Goal: Check status: Check status

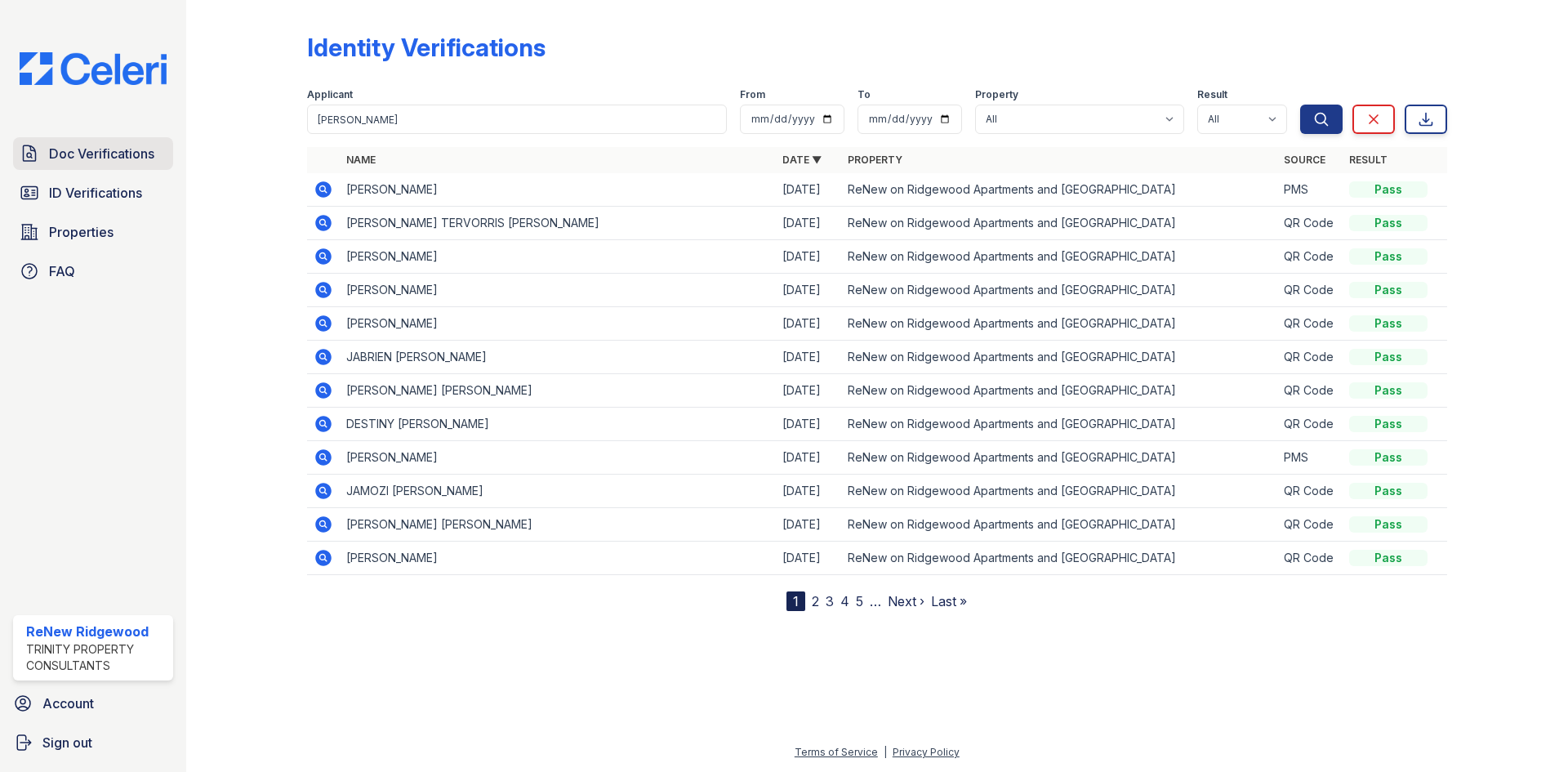
click at [88, 167] on link "Doc Verifications" at bounding box center [93, 153] width 160 height 33
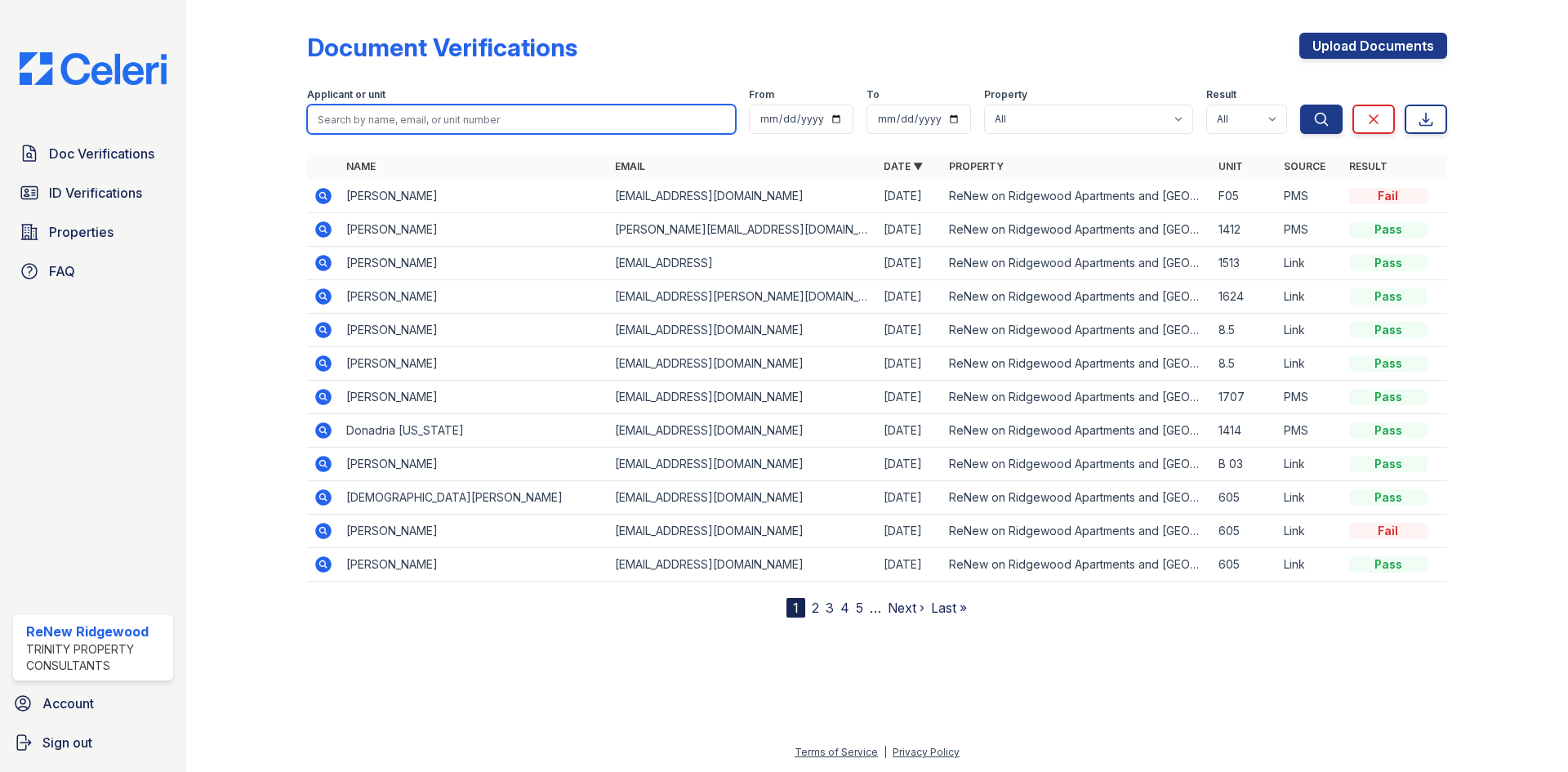
click at [394, 115] on input "search" at bounding box center [521, 119] width 429 height 29
type input "cage"
click at [1300, 104] on button "Search" at bounding box center [1321, 119] width 43 height 29
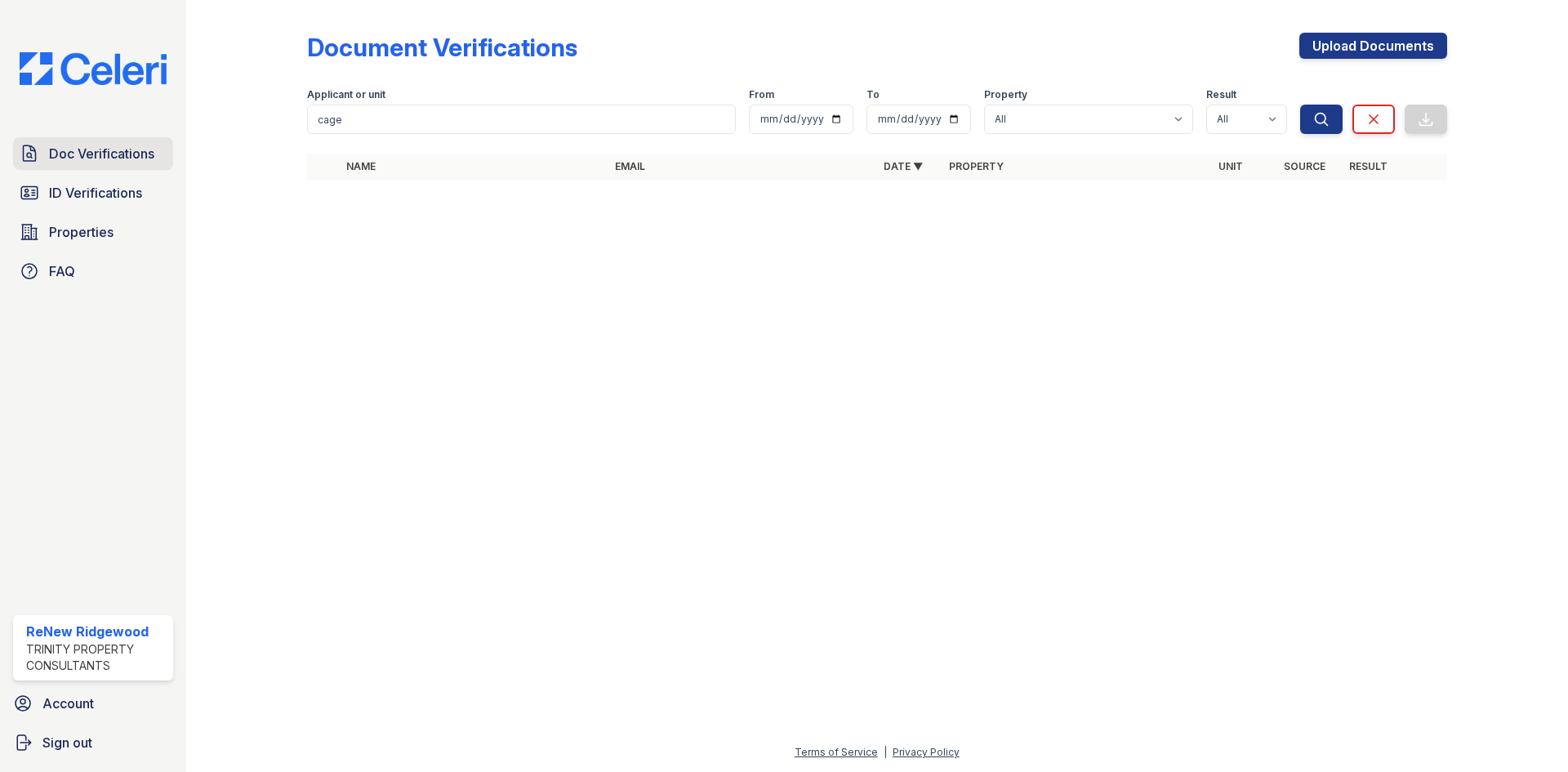
click at [96, 144] on span "Doc Verifications" at bounding box center [102, 153] width 105 height 20
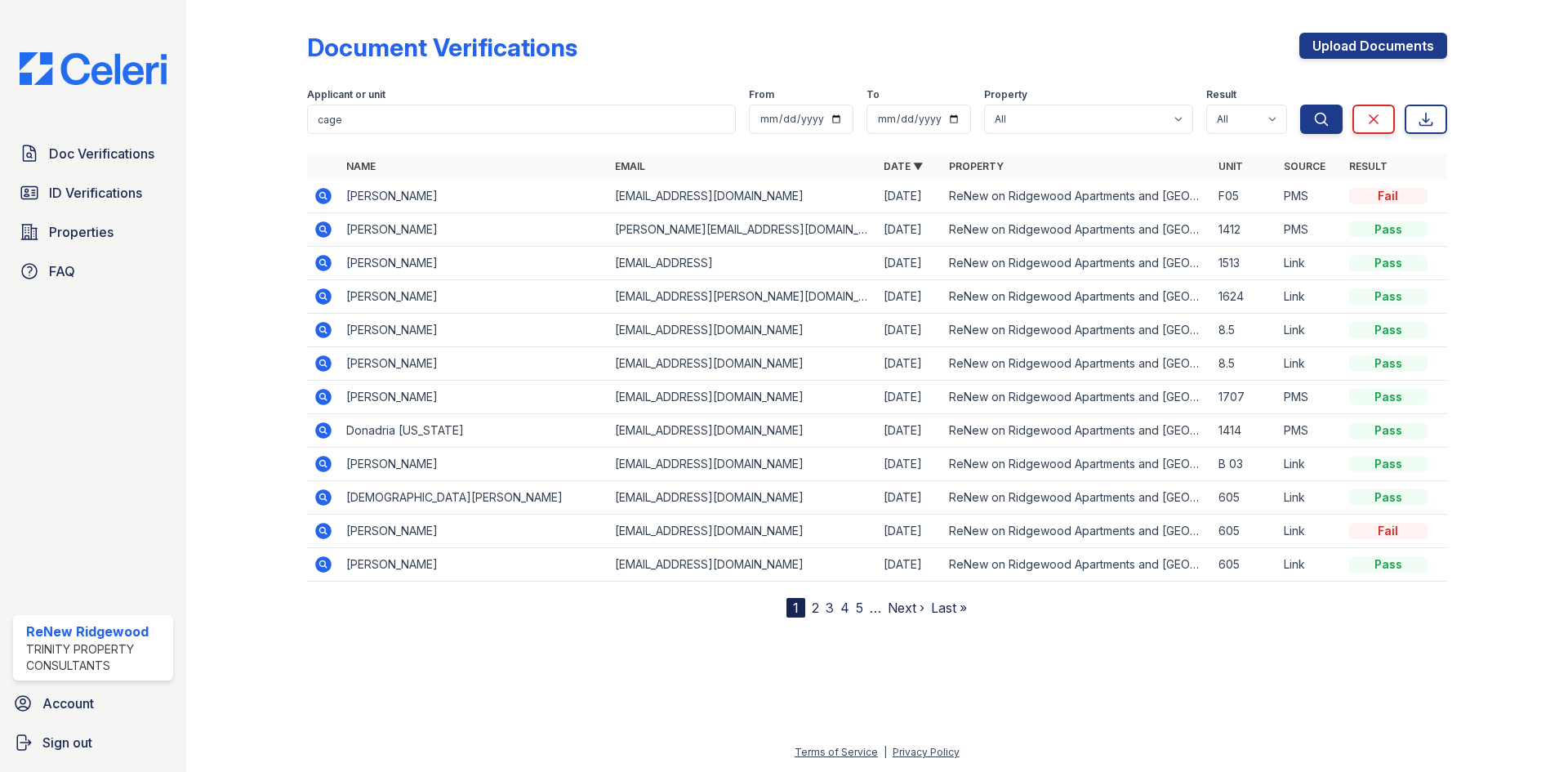
click at [96, 144] on span "Doc Verifications" at bounding box center [102, 153] width 105 height 20
